Goal: Browse casually

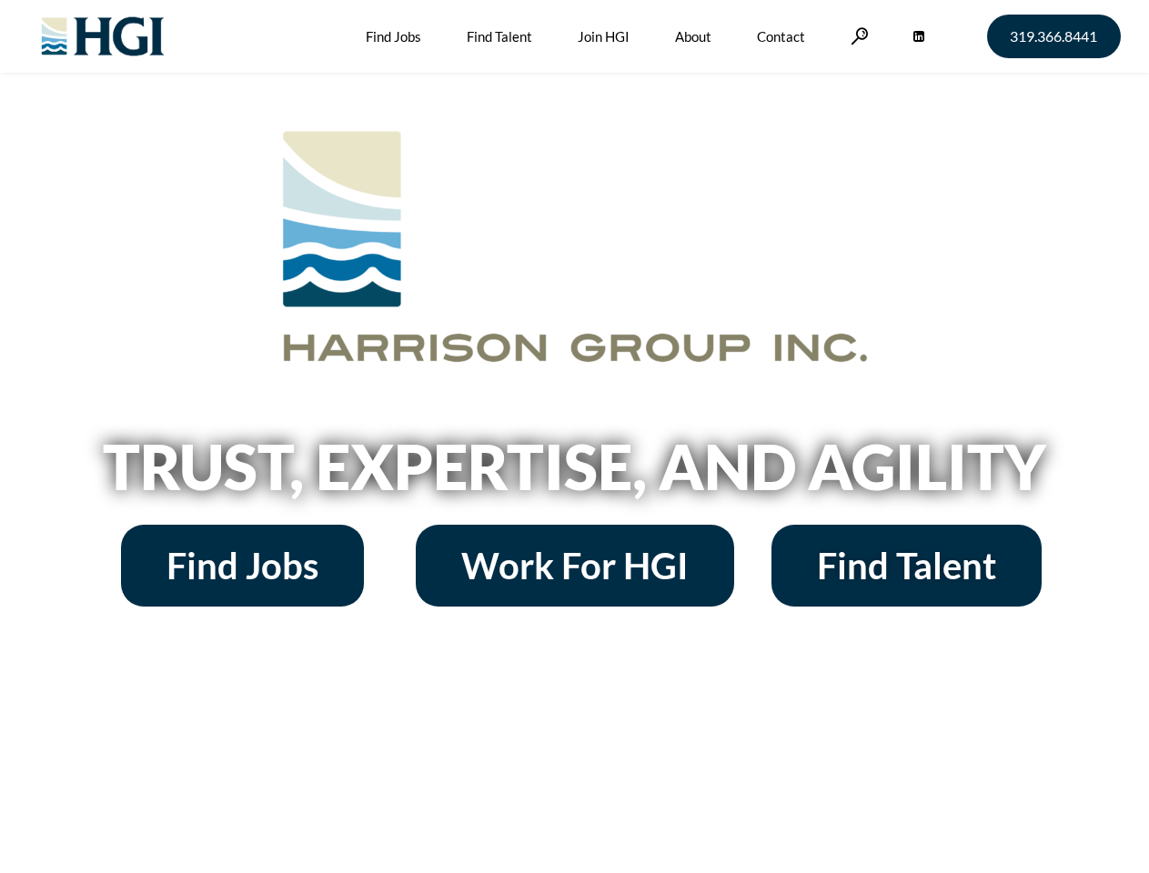
click at [574, 437] on h2 "Trust, Expertise, and Agility" at bounding box center [574, 467] width 1037 height 62
click at [857, 35] on link at bounding box center [859, 35] width 18 height 17
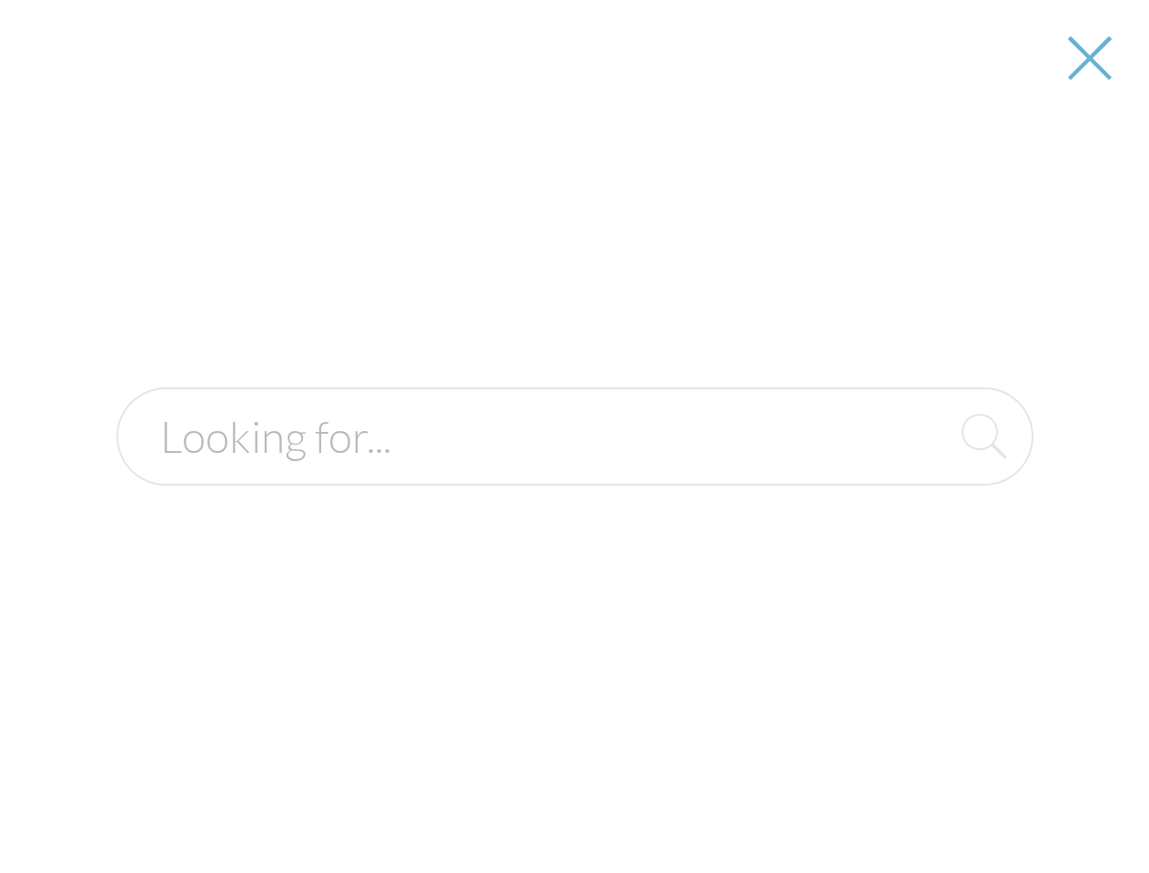
click at [574, 473] on h2 "Trust, Expertise, and Agility" at bounding box center [574, 467] width 1037 height 62
